Goal: Task Accomplishment & Management: Manage account settings

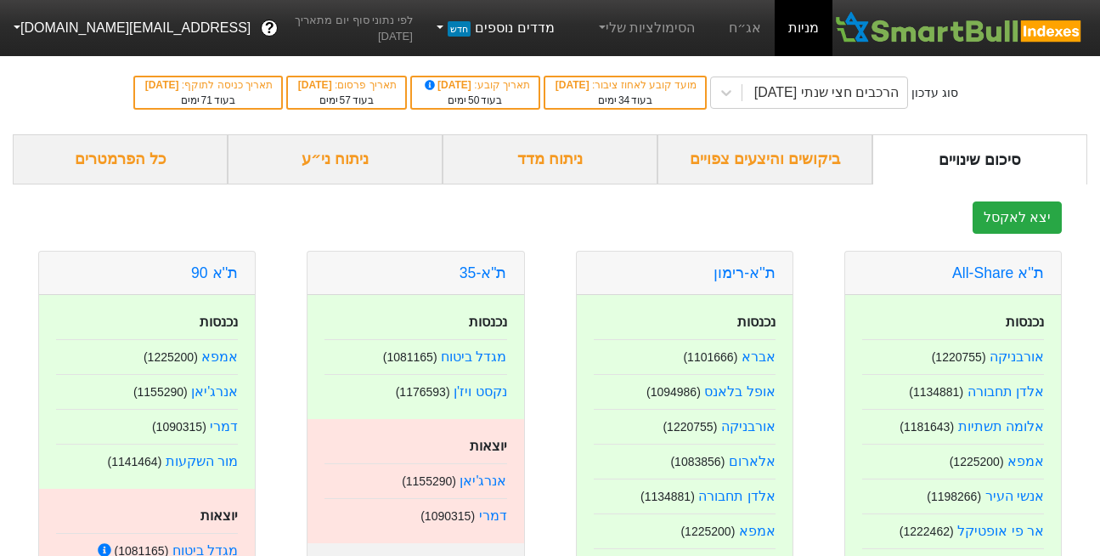
click at [531, 31] on link "מדדים נוספים חדש" at bounding box center [494, 28] width 135 height 34
click at [520, 122] on link "הצג מדדים נוספים" at bounding box center [491, 118] width 154 height 27
click at [529, 27] on link "מדדים נוספים חדש" at bounding box center [494, 28] width 135 height 34
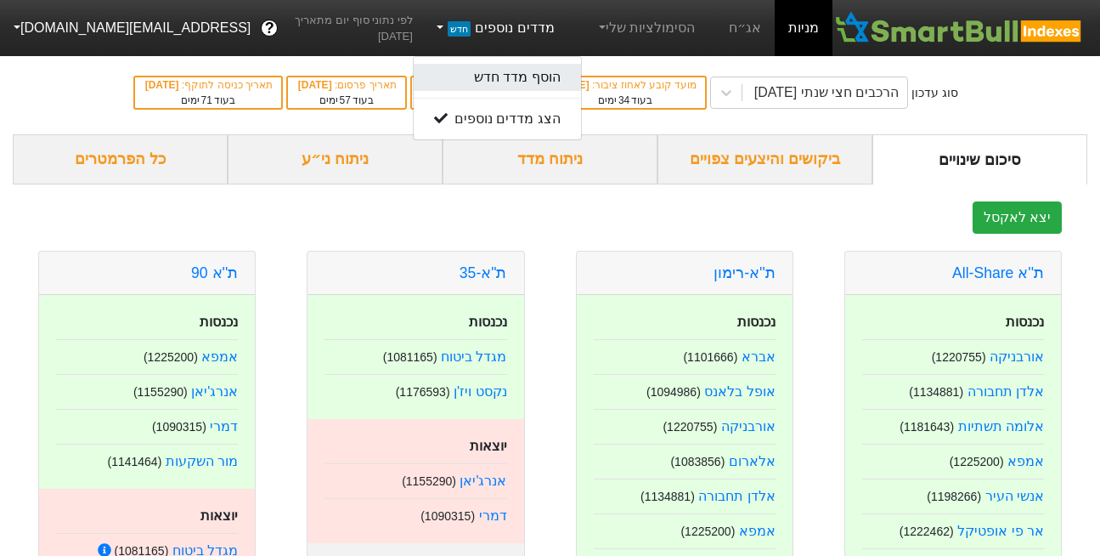
click at [523, 85] on link "הוסף מדד חדש" at bounding box center [497, 77] width 167 height 27
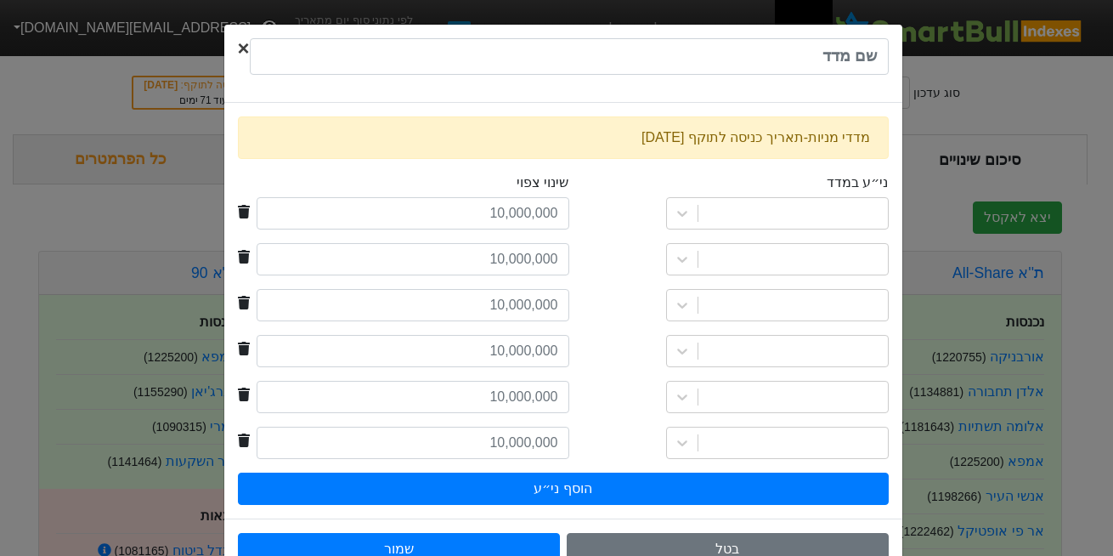
click at [248, 56] on span "×" at bounding box center [244, 48] width 12 height 23
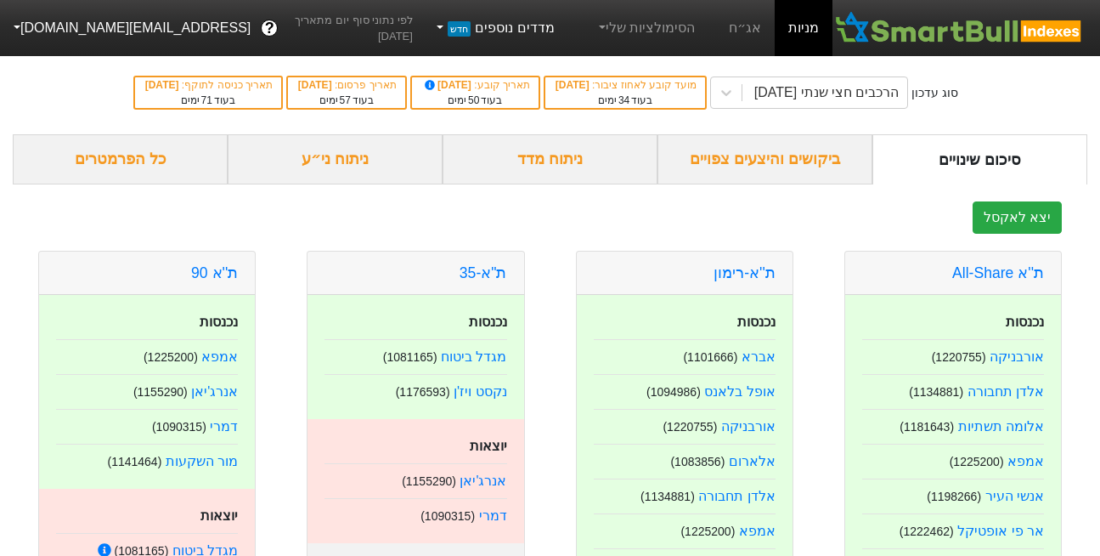
click at [534, 29] on link "מדדים נוספים חדש" at bounding box center [494, 28] width 135 height 34
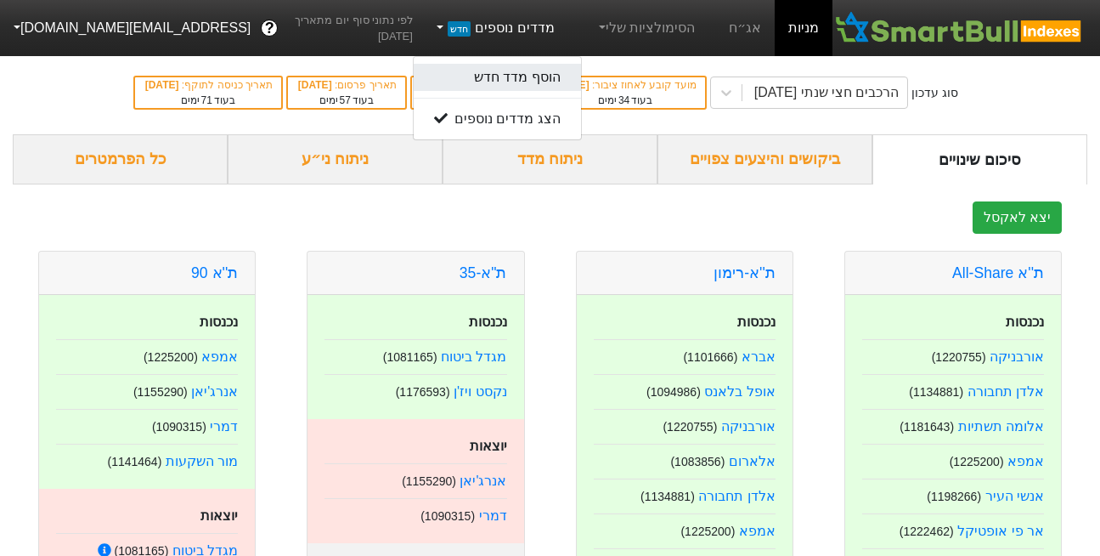
click at [515, 72] on link "הוסף מדד חדש" at bounding box center [497, 77] width 167 height 27
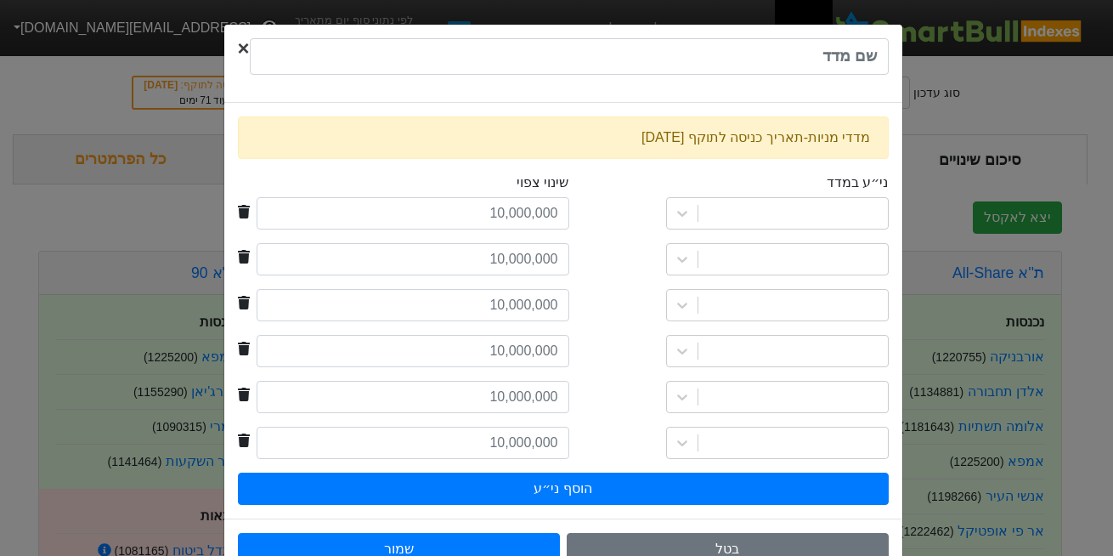
click at [250, 43] on span "×" at bounding box center [244, 48] width 12 height 23
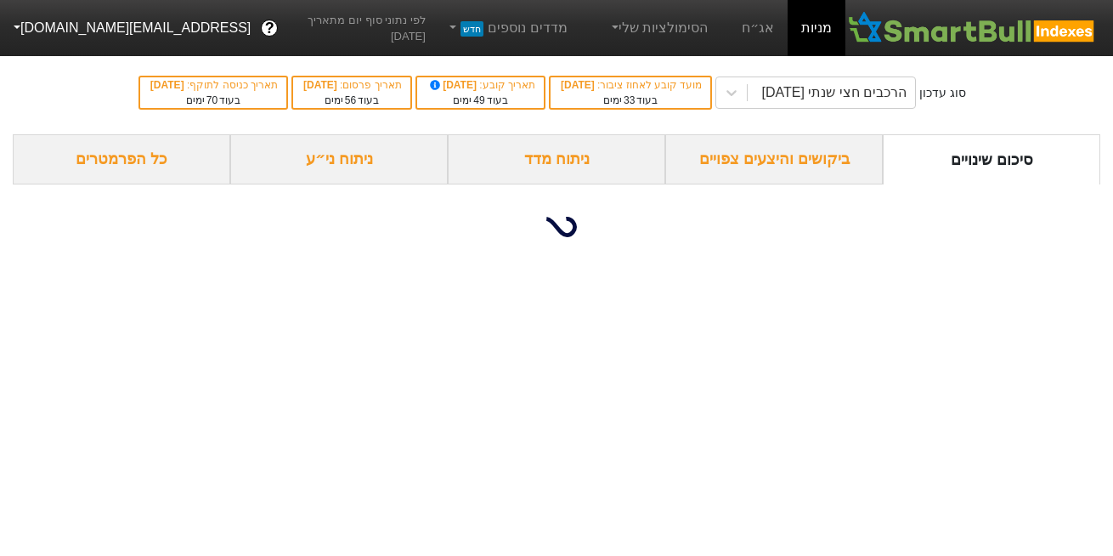
click at [104, 31] on button "[EMAIL_ADDRESS][DOMAIN_NAME]" at bounding box center [130, 28] width 261 height 31
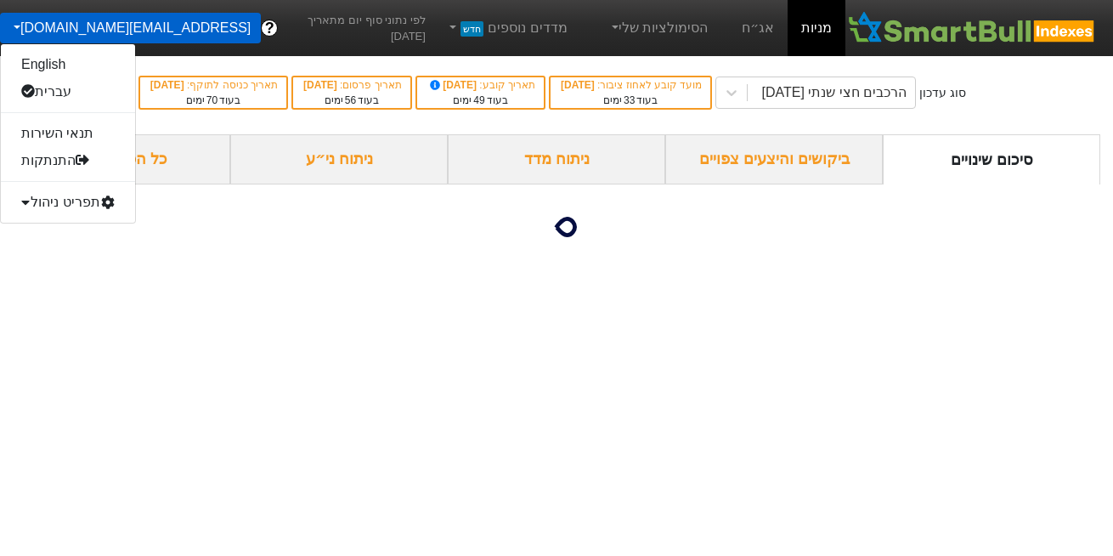
click at [73, 204] on div "תפריט ניהול" at bounding box center [68, 202] width 134 height 27
click at [53, 263] on link "משתמשים" at bounding box center [68, 256] width 134 height 27
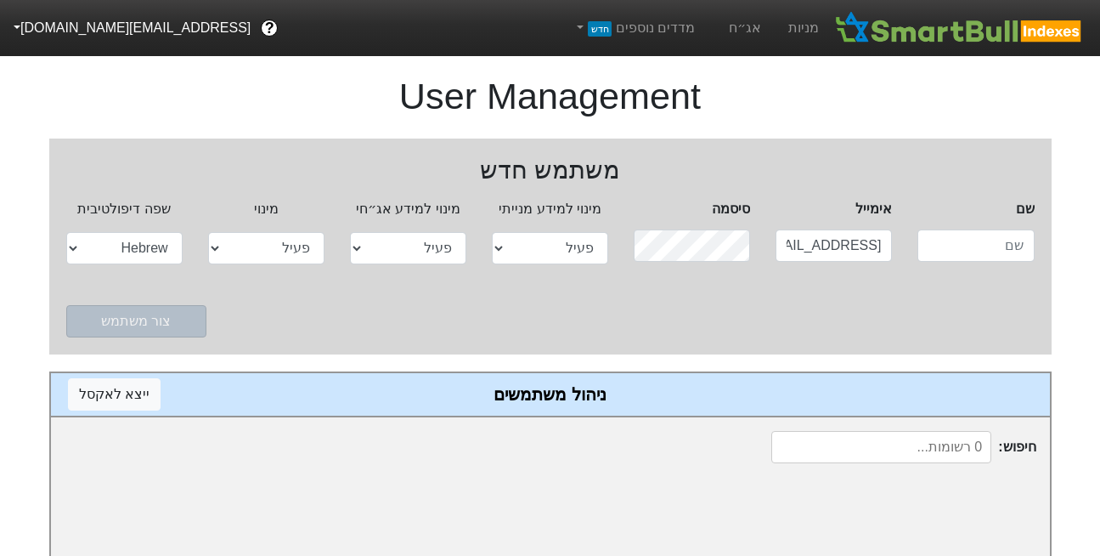
select select "active"
select select "hb"
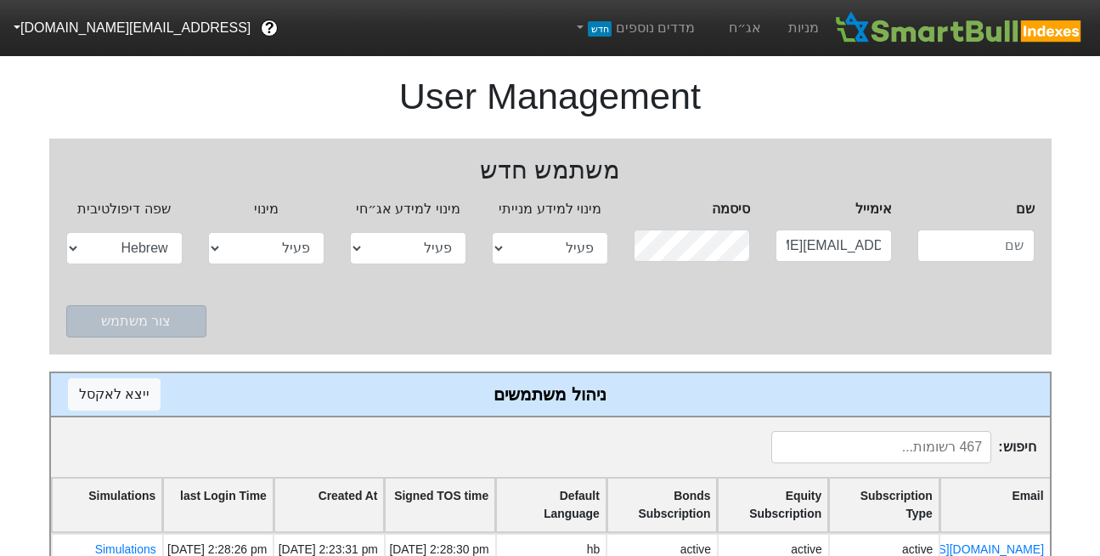
click at [855, 450] on input at bounding box center [882, 447] width 220 height 32
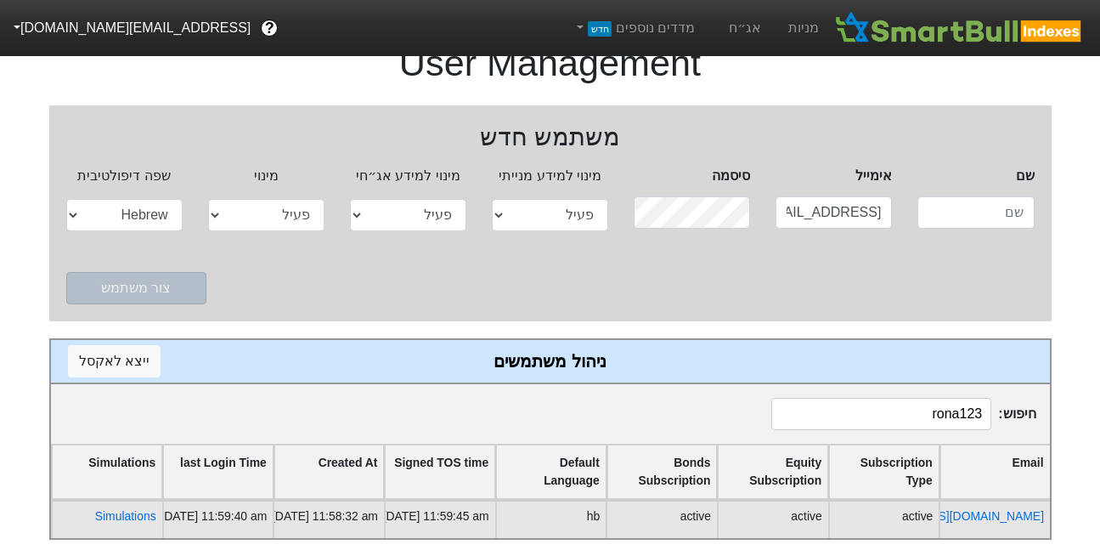
scroll to position [34, 0]
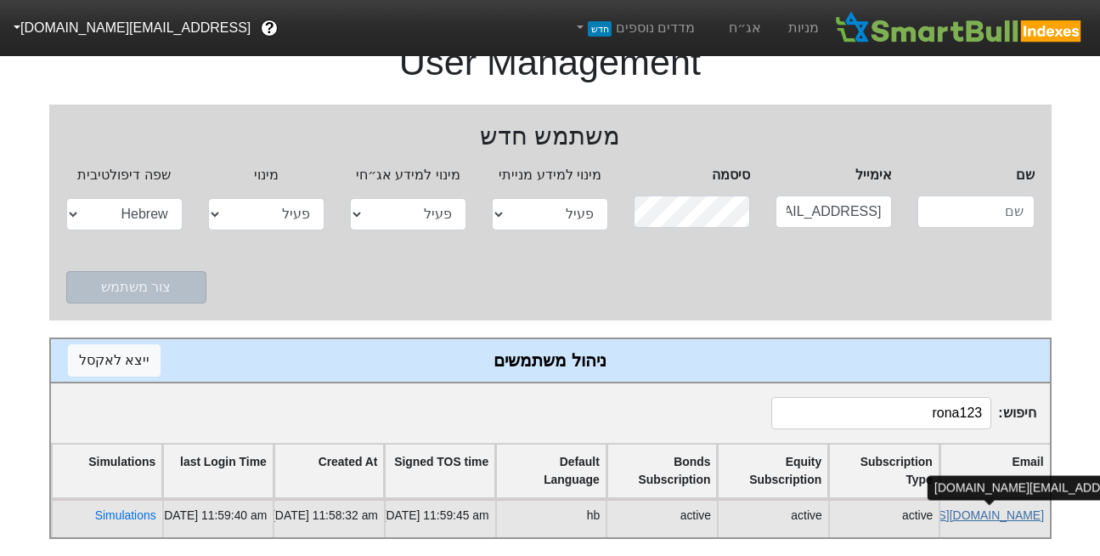
type input "rona123"
click at [969, 516] on link "[EMAIL_ADDRESS][DOMAIN_NAME]" at bounding box center [944, 515] width 201 height 14
select select "active"
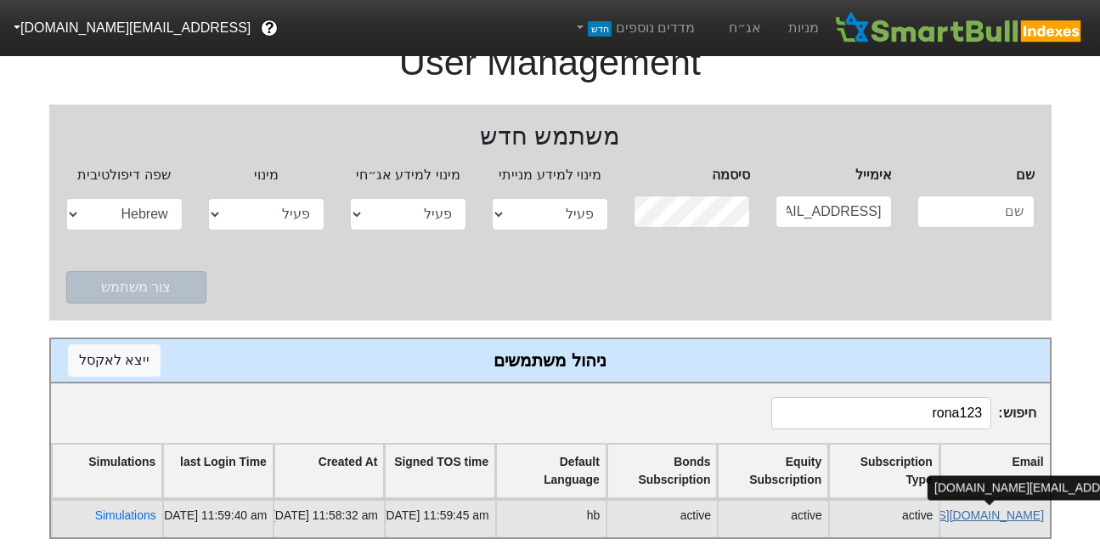
select select "hb"
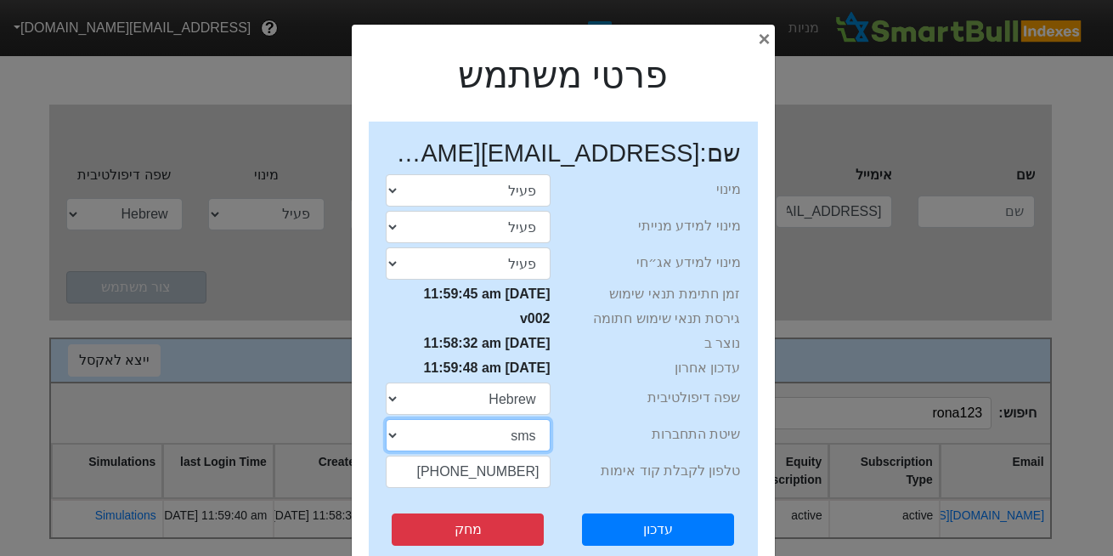
click at [523, 435] on select "sms password" at bounding box center [468, 435] width 165 height 32
select select "password"
click at [391, 419] on select "sms password" at bounding box center [468, 435] width 165 height 32
click at [664, 508] on div "עדכון מחק איפוס סיסמה" at bounding box center [563, 545] width 381 height 99
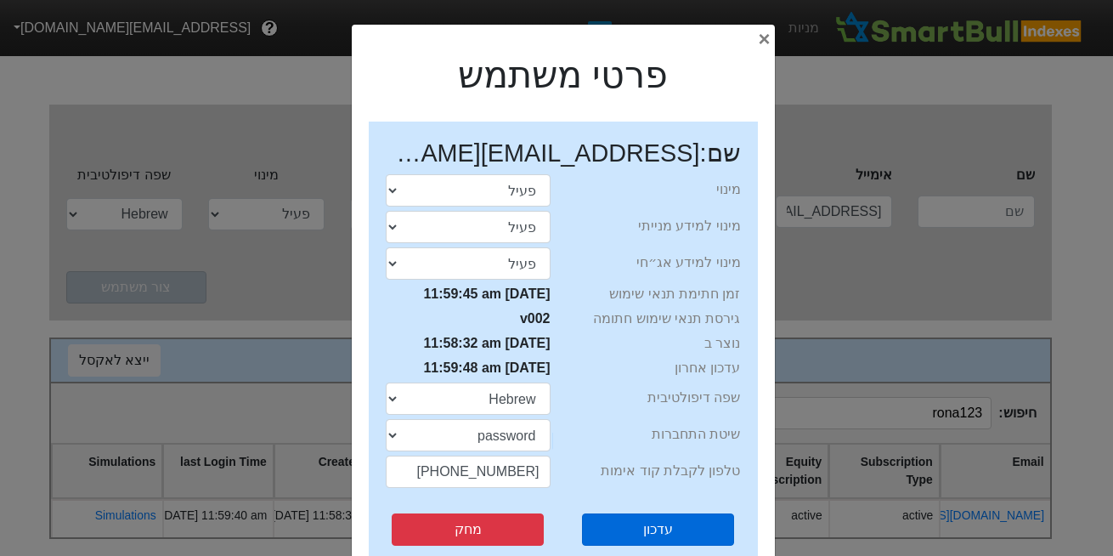
click at [664, 523] on button "עדכון" at bounding box center [658, 529] width 152 height 32
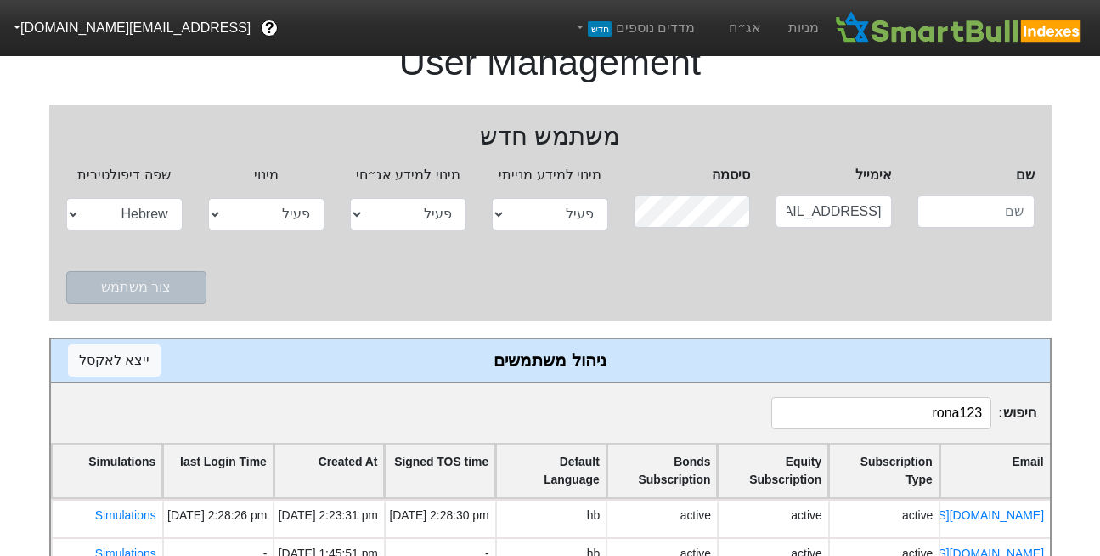
click at [101, 37] on button "[EMAIL_ADDRESS][DOMAIN_NAME]" at bounding box center [130, 28] width 261 height 31
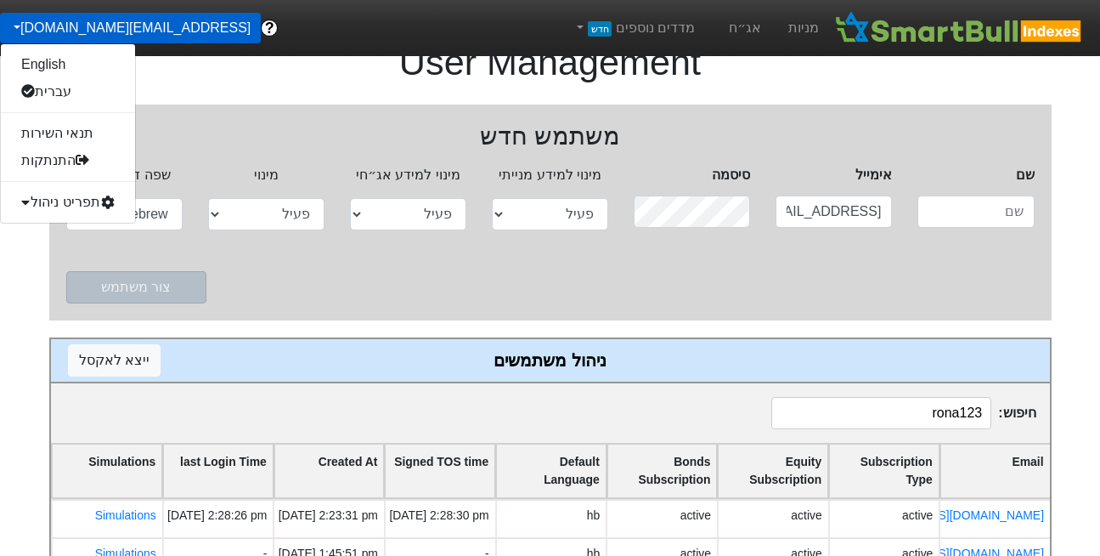
click at [70, 198] on div "תפריט ניהול" at bounding box center [68, 202] width 134 height 27
click at [280, 150] on h2 "משתמש חדש" at bounding box center [550, 137] width 969 height 30
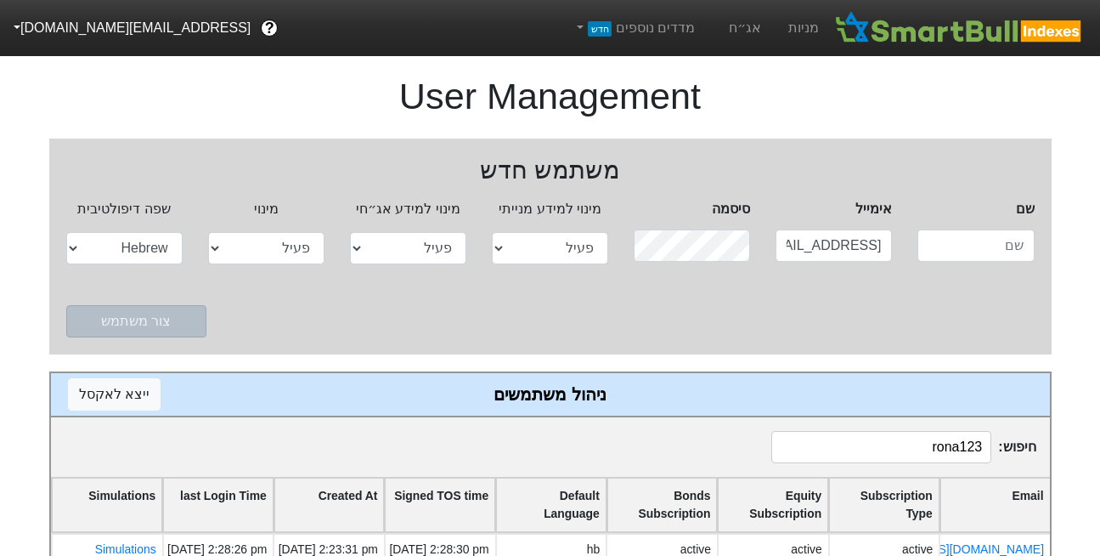
select select "active"
select select "hb"
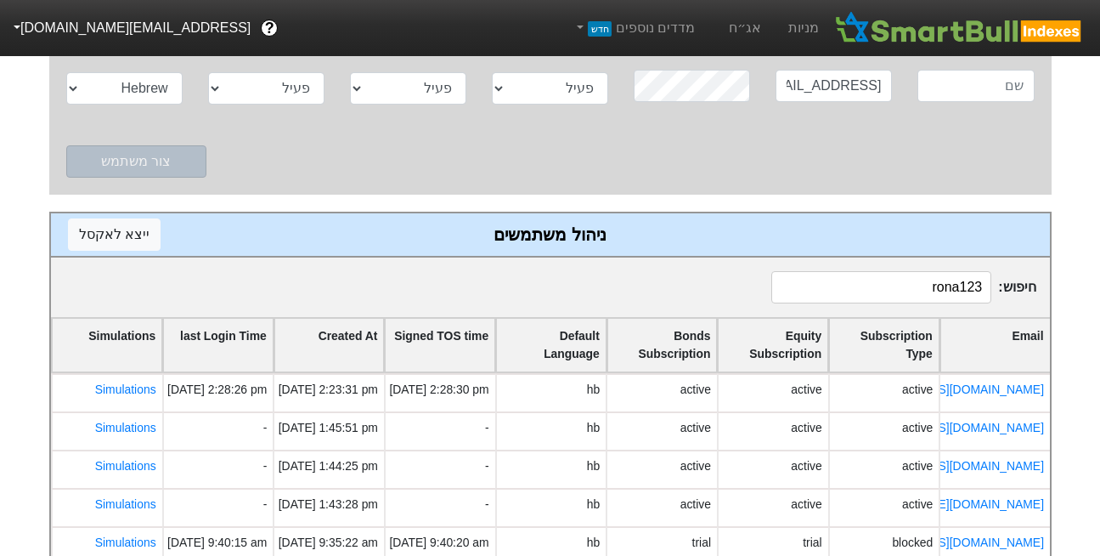
click at [926, 293] on input "rona123" at bounding box center [882, 287] width 220 height 32
click at [962, 286] on input "rona123" at bounding box center [882, 287] width 220 height 32
click at [956, 292] on input "rona123" at bounding box center [882, 287] width 220 height 32
click at [956, 291] on input "rona123" at bounding box center [882, 287] width 220 height 32
click at [1075, 342] on div "User Management משתמש חדש שם אימייל DEMO@smartbull.co.il סיסמה מינוי למידע מניי…" at bounding box center [550, 435] width 1075 height 1070
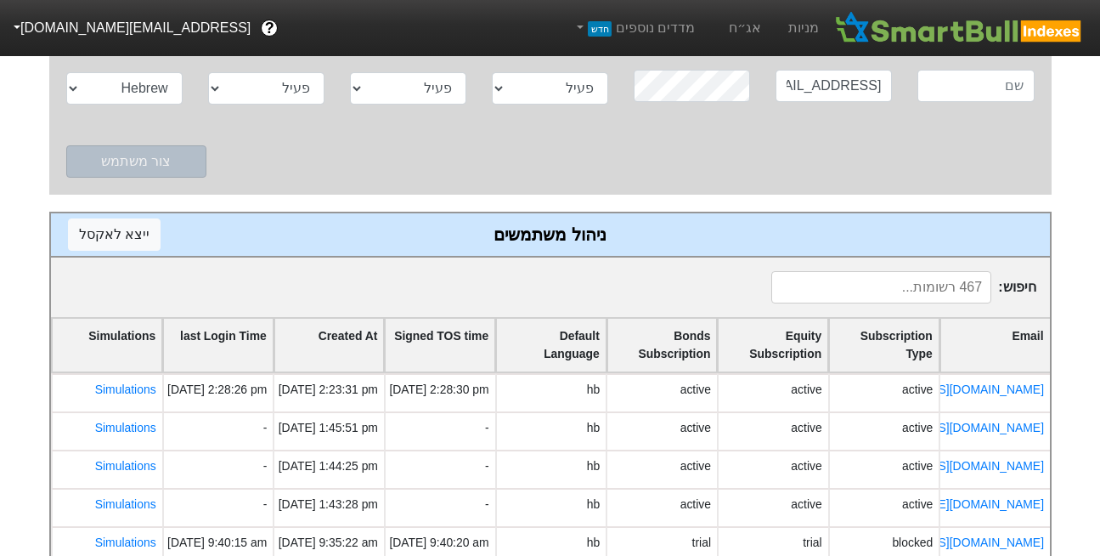
click at [1079, 386] on div "User Management משתמש חדש שם אימייל DEMO@smartbull.co.il סיסמה מינוי למידע מניי…" at bounding box center [550, 435] width 1075 height 1070
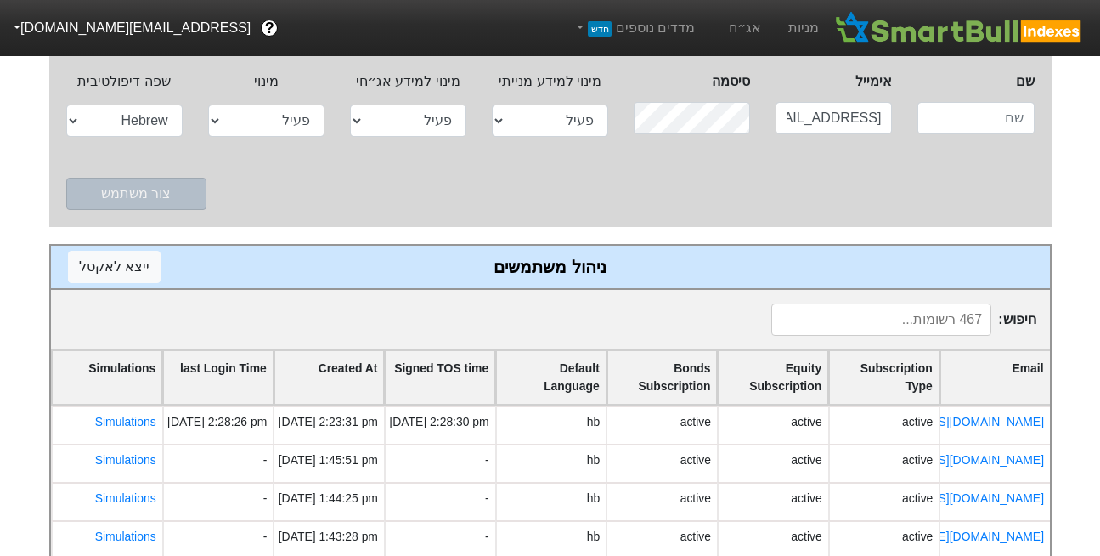
scroll to position [127, 0]
click at [1077, 388] on div "User Management משתמש חדש שם אימייל DEMO@smartbull.co.il סיסמה מינוי למידע מניי…" at bounding box center [550, 467] width 1075 height 1070
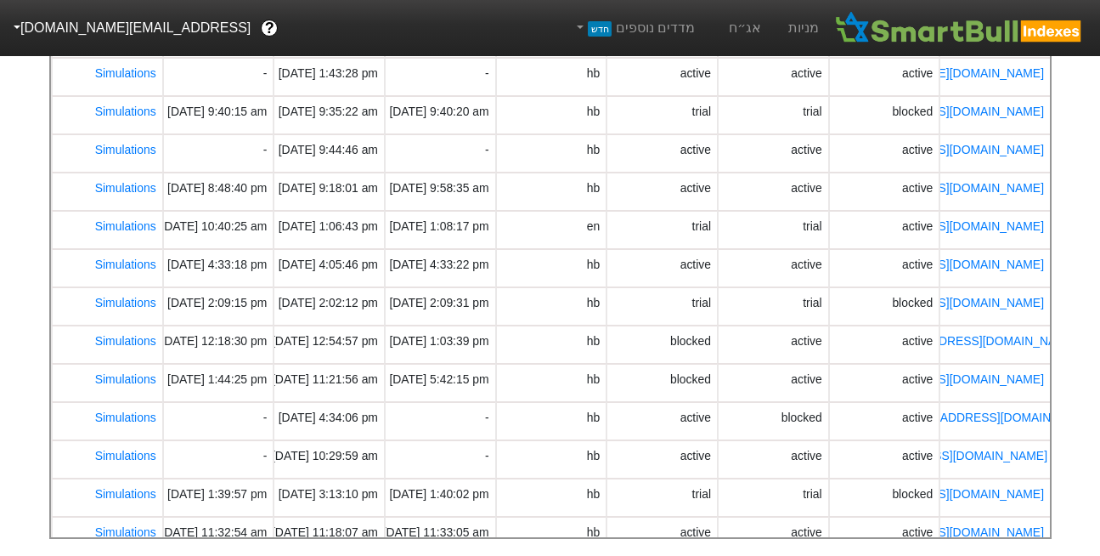
scroll to position [0, 0]
